Goal: Task Accomplishment & Management: Use online tool/utility

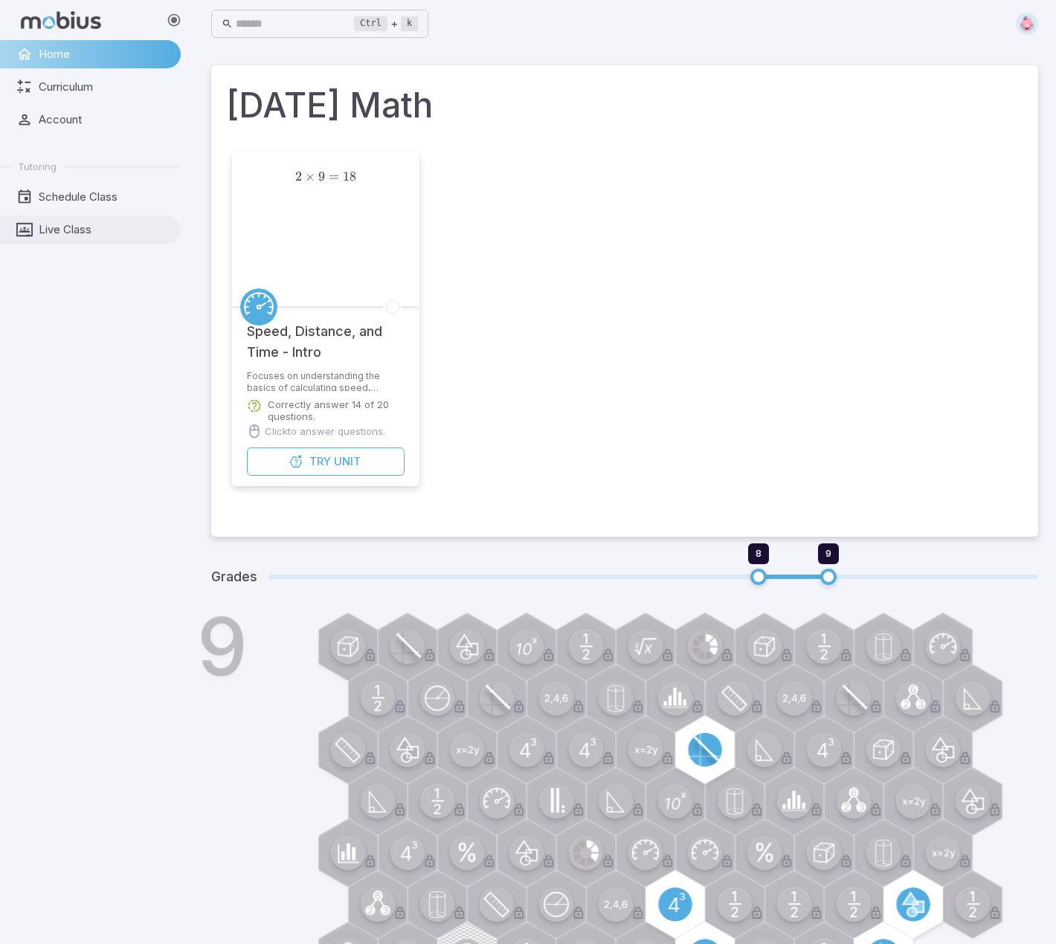
click at [74, 230] on span "Live Class" at bounding box center [105, 230] width 132 height 16
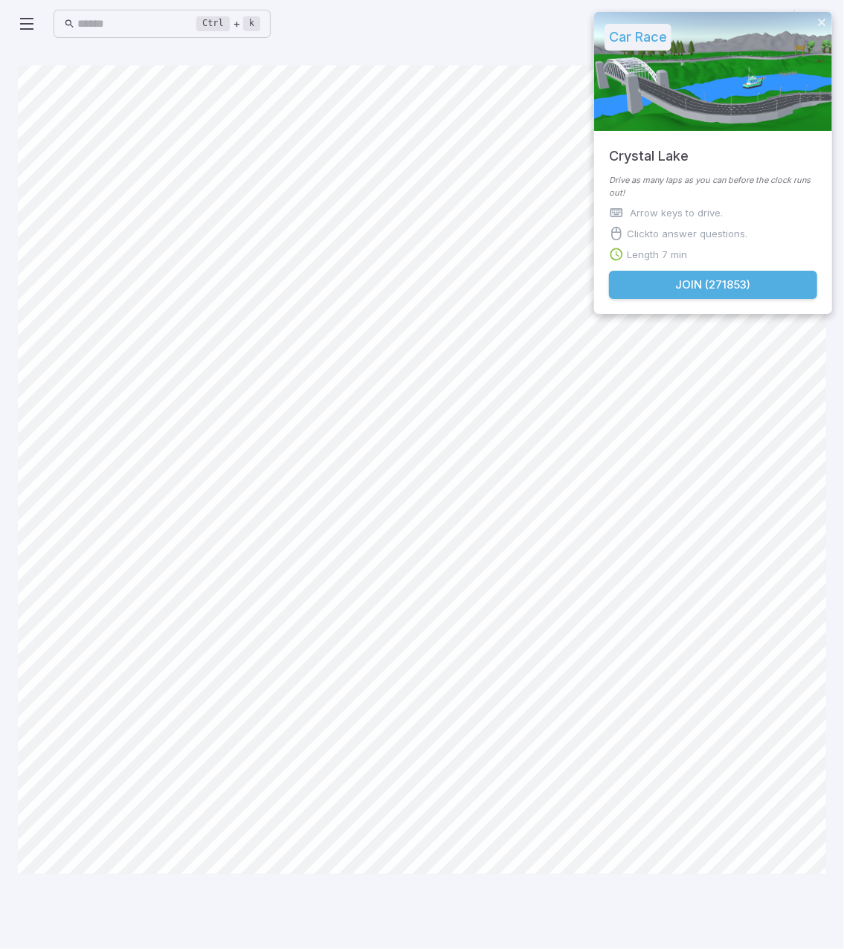
click at [672, 272] on button "Join ( 271853 )" at bounding box center [713, 285] width 208 height 28
